Goal: Task Accomplishment & Management: Manage account settings

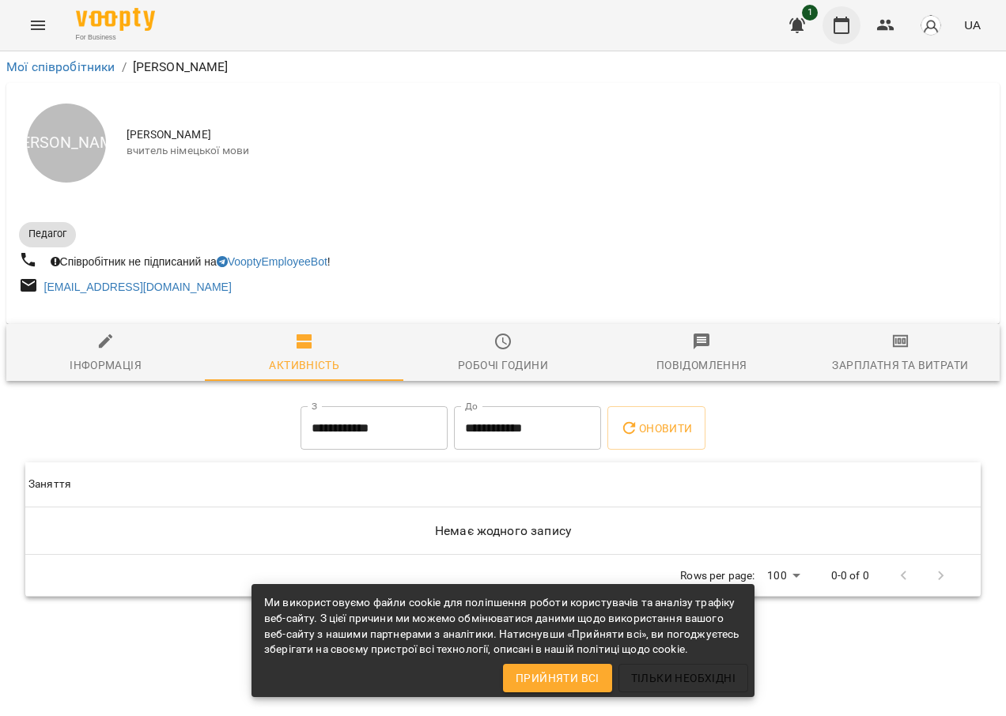
click at [847, 26] on icon "button" at bounding box center [841, 25] width 19 height 19
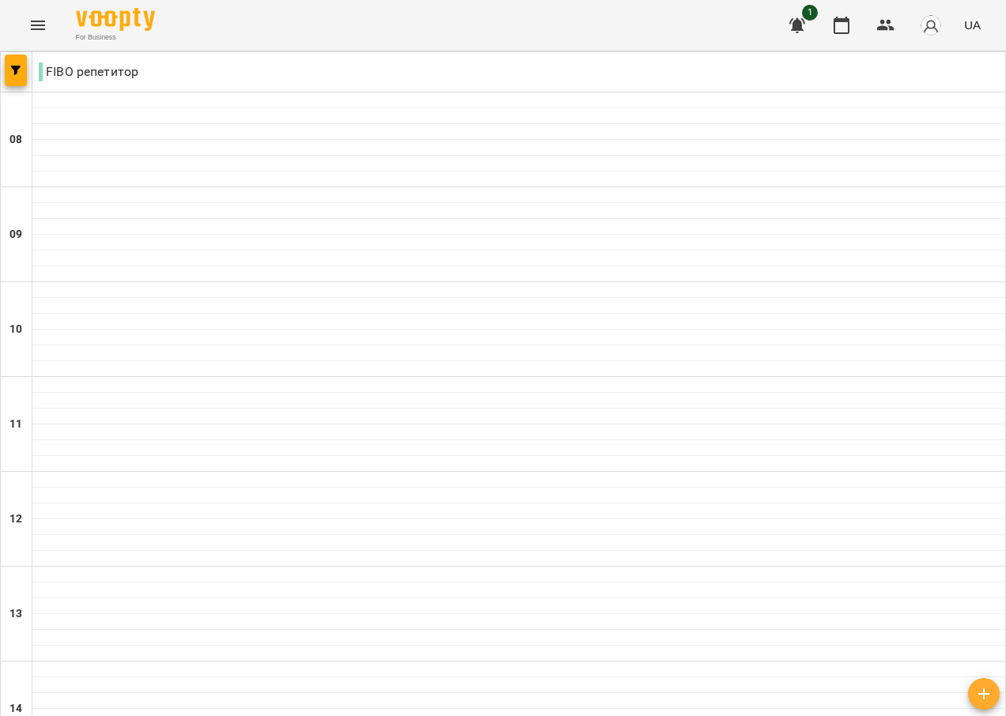
type input "**********"
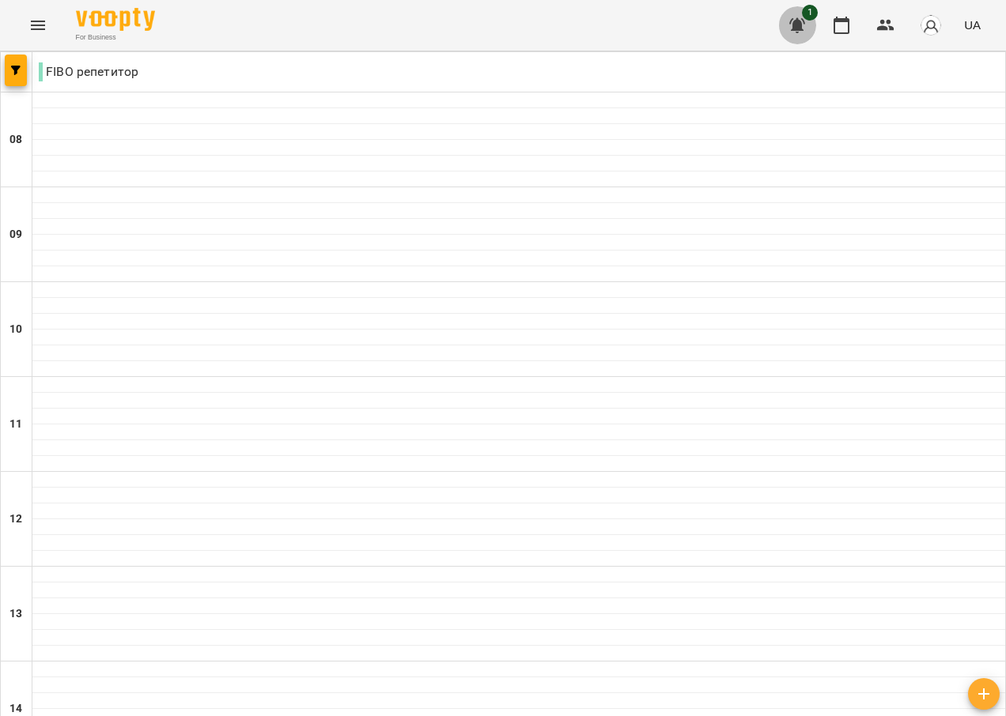
click at [792, 22] on icon "button" at bounding box center [797, 25] width 16 height 15
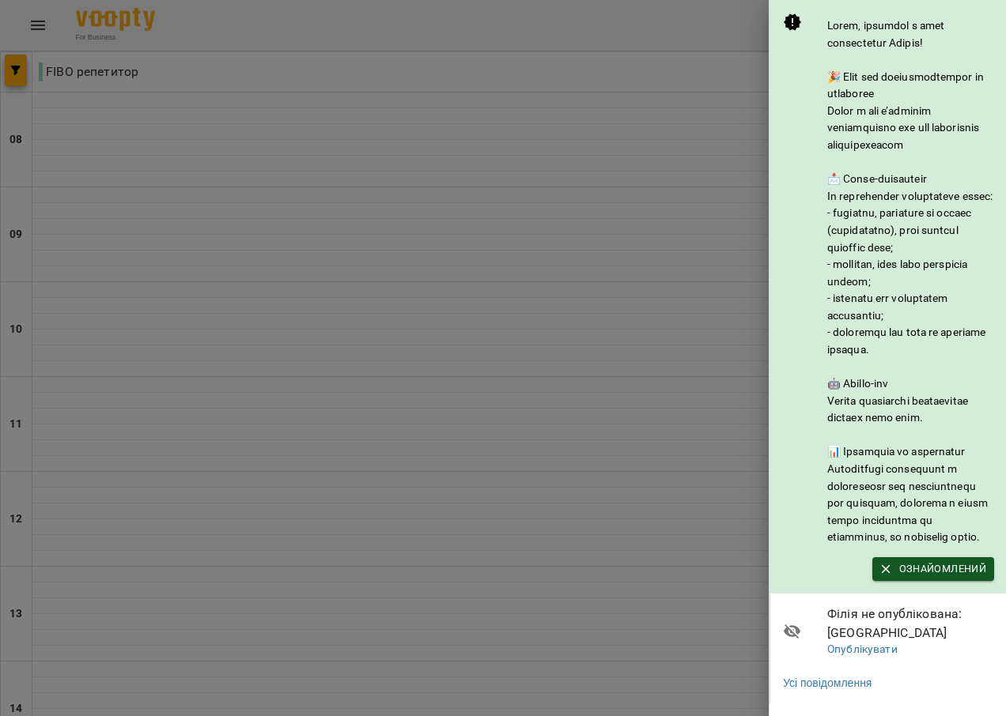
click at [667, 560] on div at bounding box center [503, 358] width 1006 height 716
